Goal: Navigation & Orientation: Go to known website

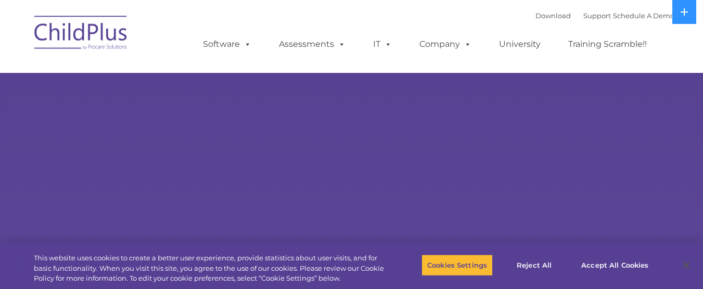
select select "MEDIUM"
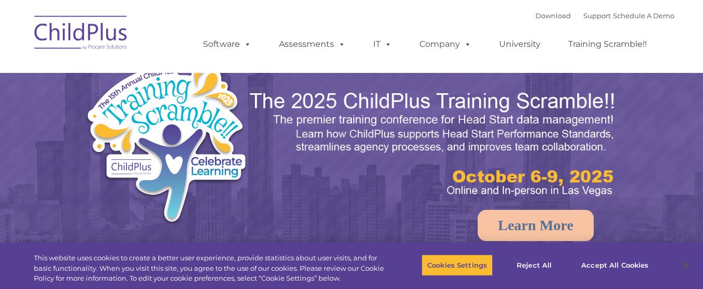
select select "MEDIUM"
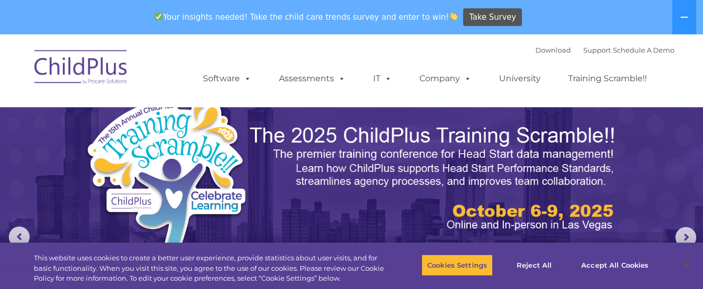
click at [99, 75] on img at bounding box center [81, 69] width 104 height 52
